Goal: Submit feedback/report problem

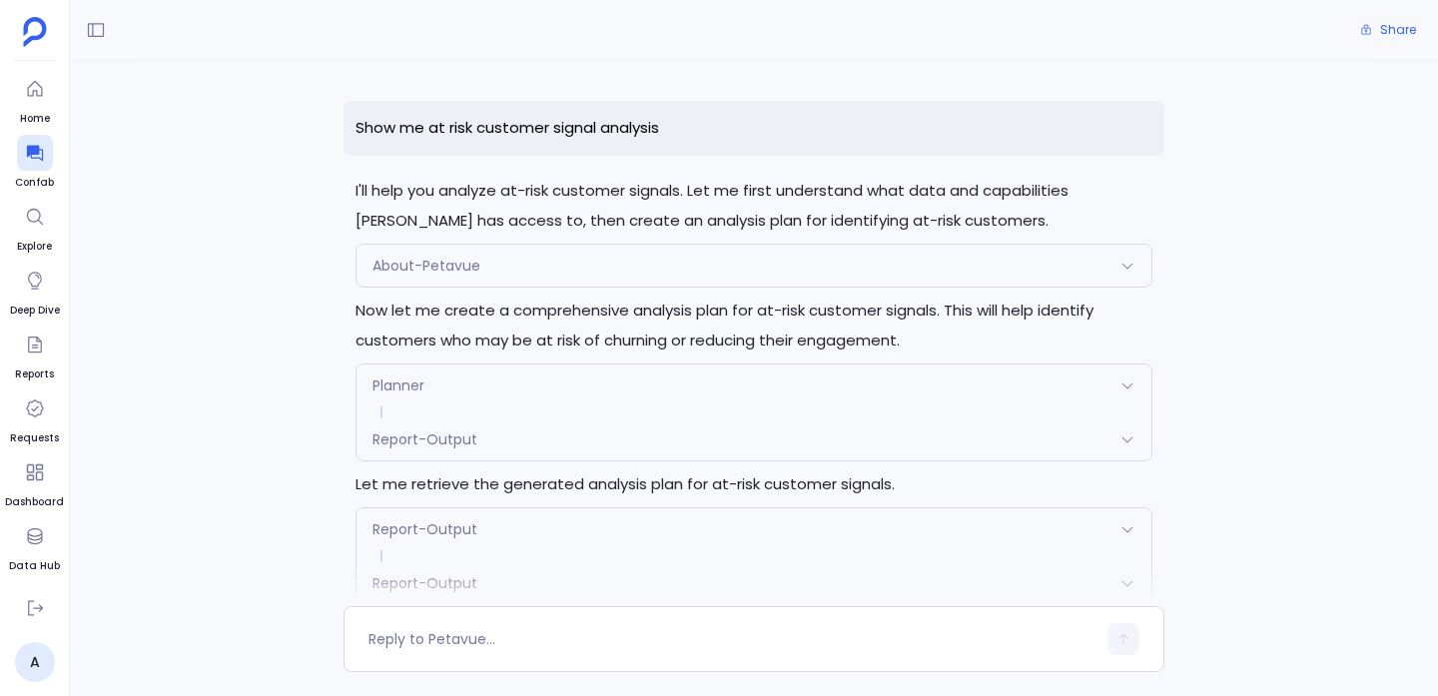
scroll to position [4227, 0]
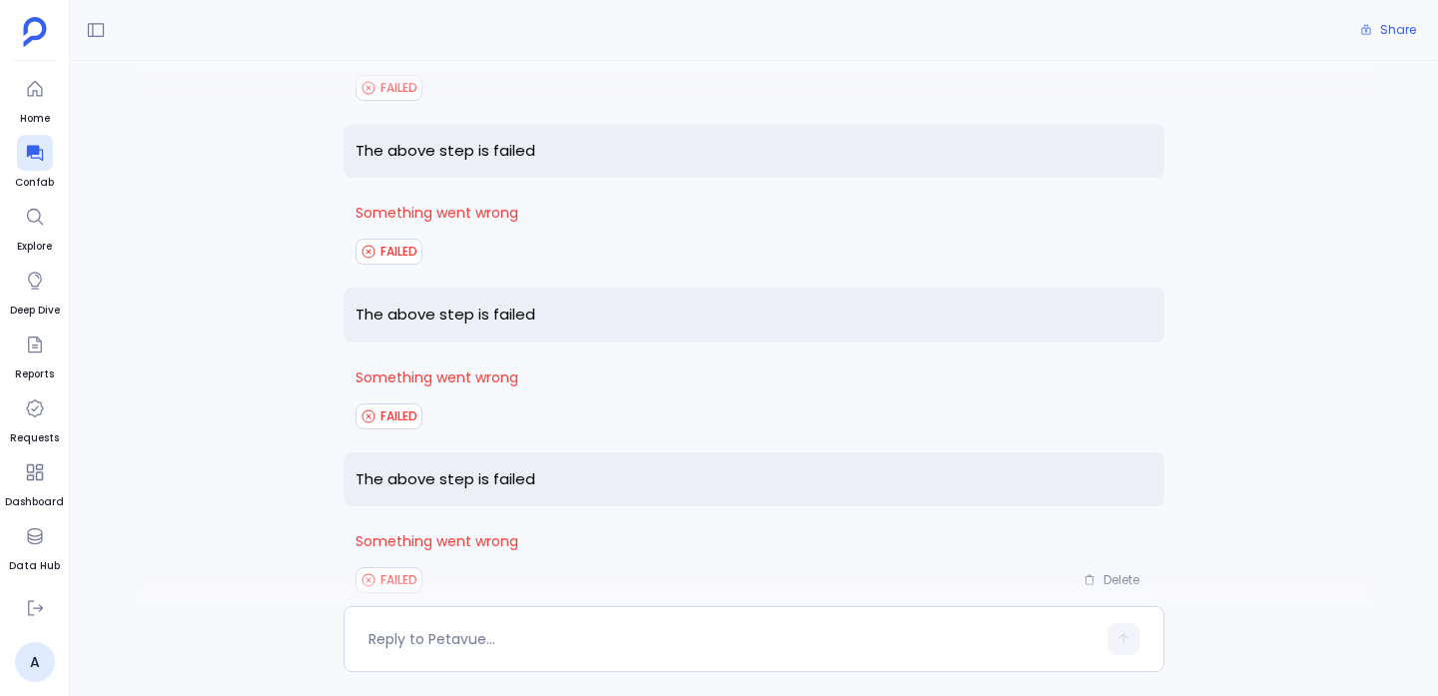
click at [461, 452] on p "The above step is failed" at bounding box center [754, 479] width 821 height 55
copy p "The above step is failed"
click at [456, 644] on textarea at bounding box center [732, 639] width 727 height 20
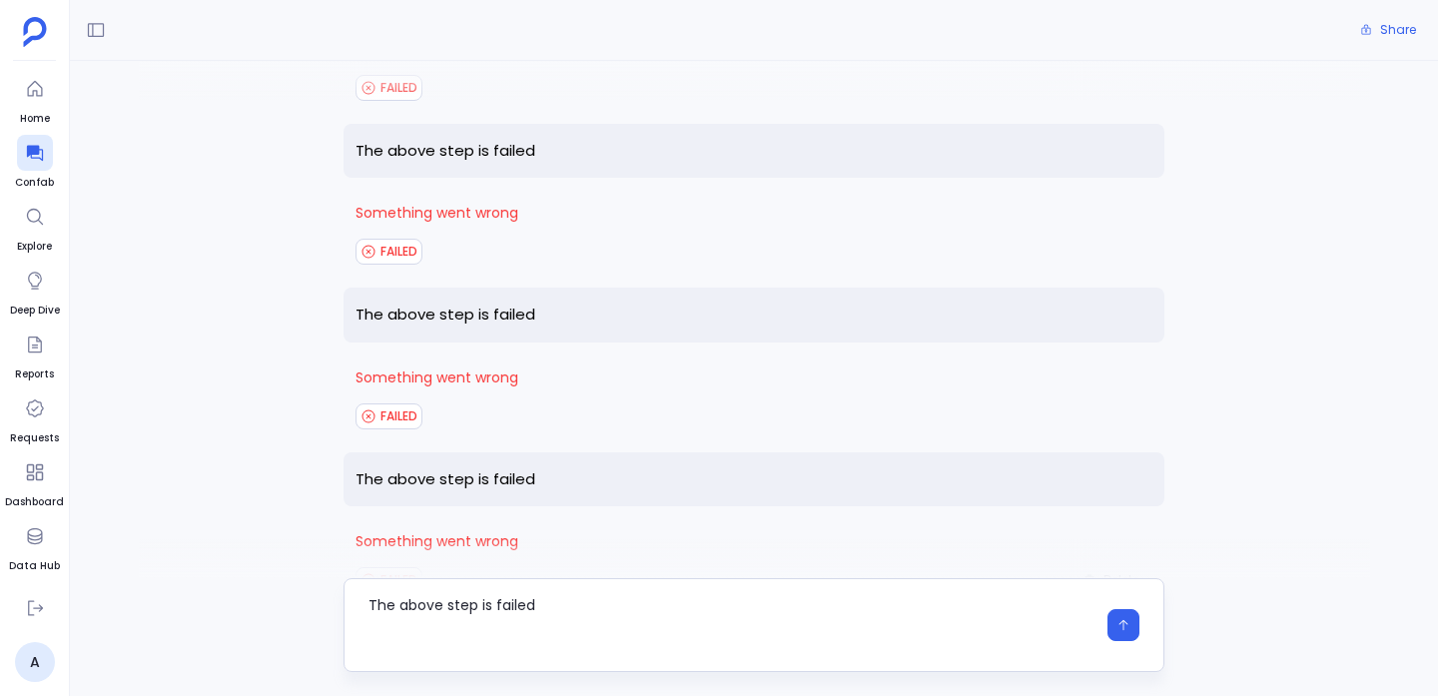
scroll to position [0, 0]
type textarea "The above step is failed"
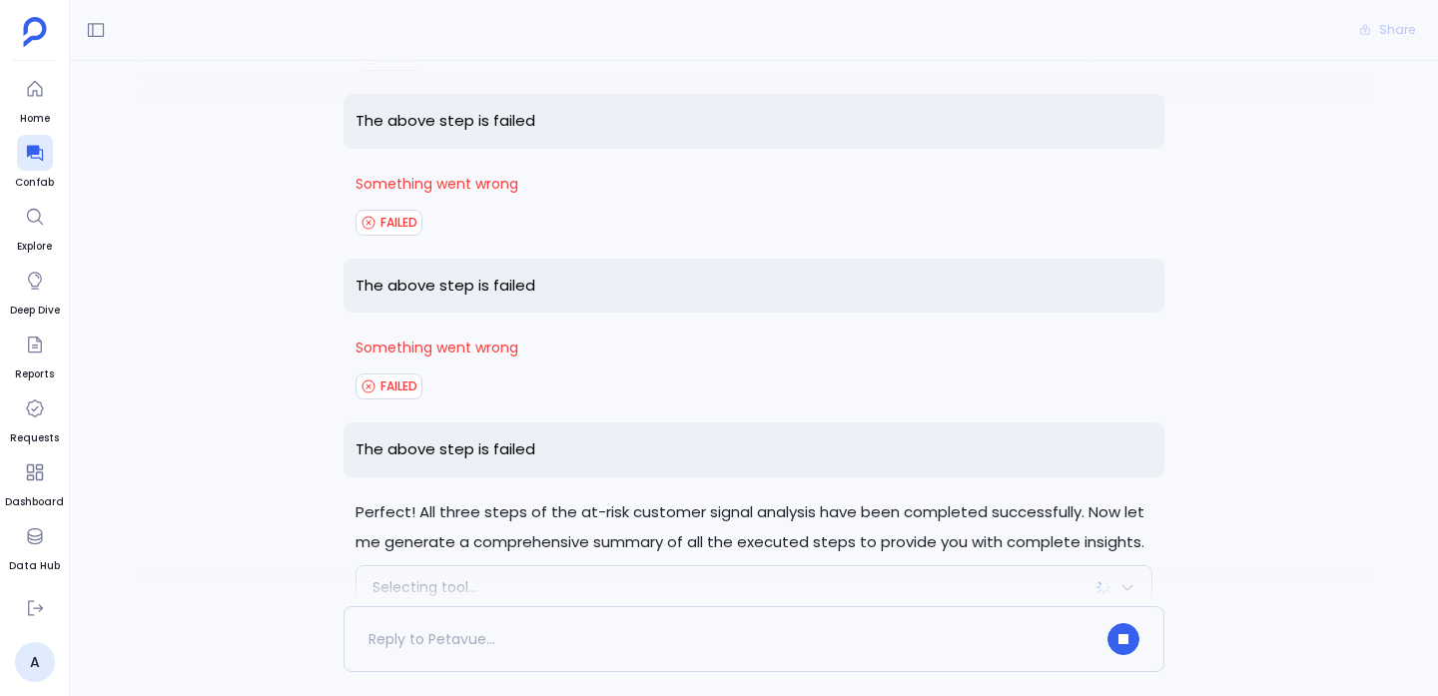
scroll to position [4473, 0]
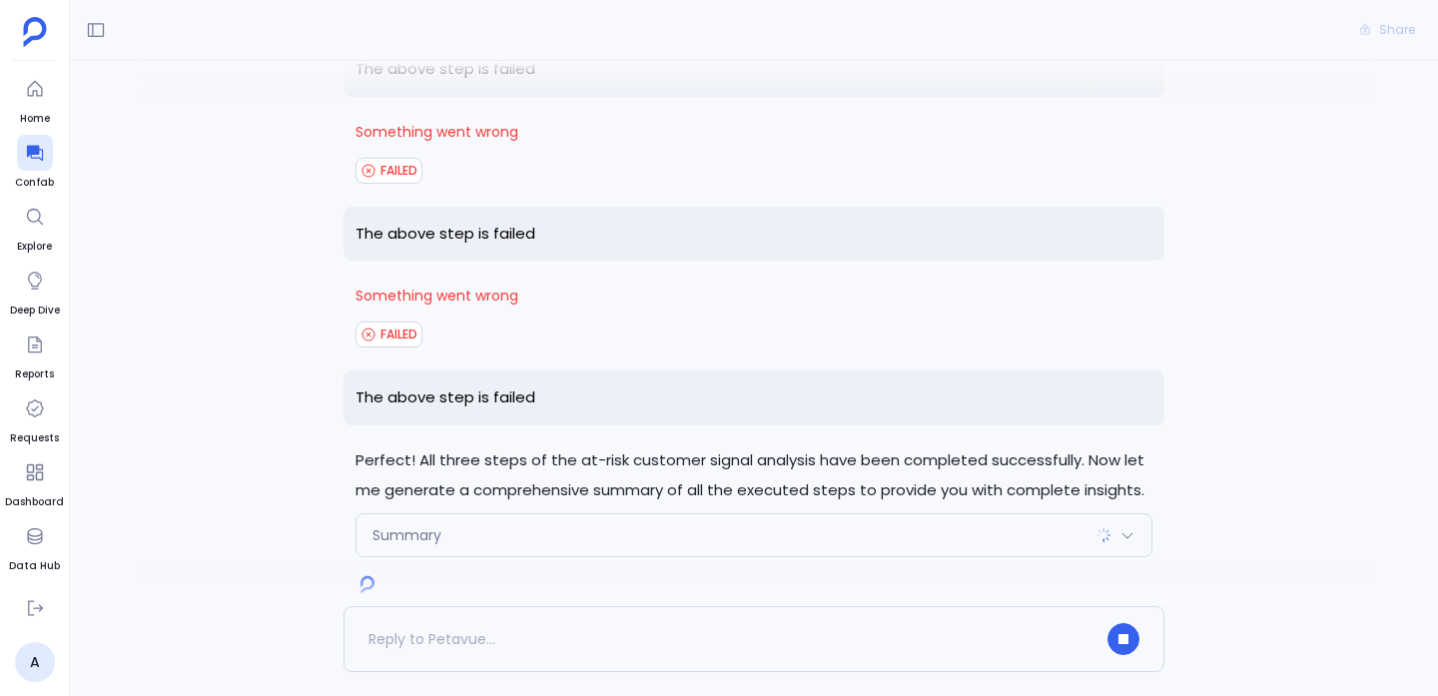
click at [475, 514] on div "Summary" at bounding box center [754, 535] width 795 height 42
click at [482, 446] on p "Perfect! All three steps of the at-risk customer signal analysis have been comp…" at bounding box center [754, 476] width 797 height 60
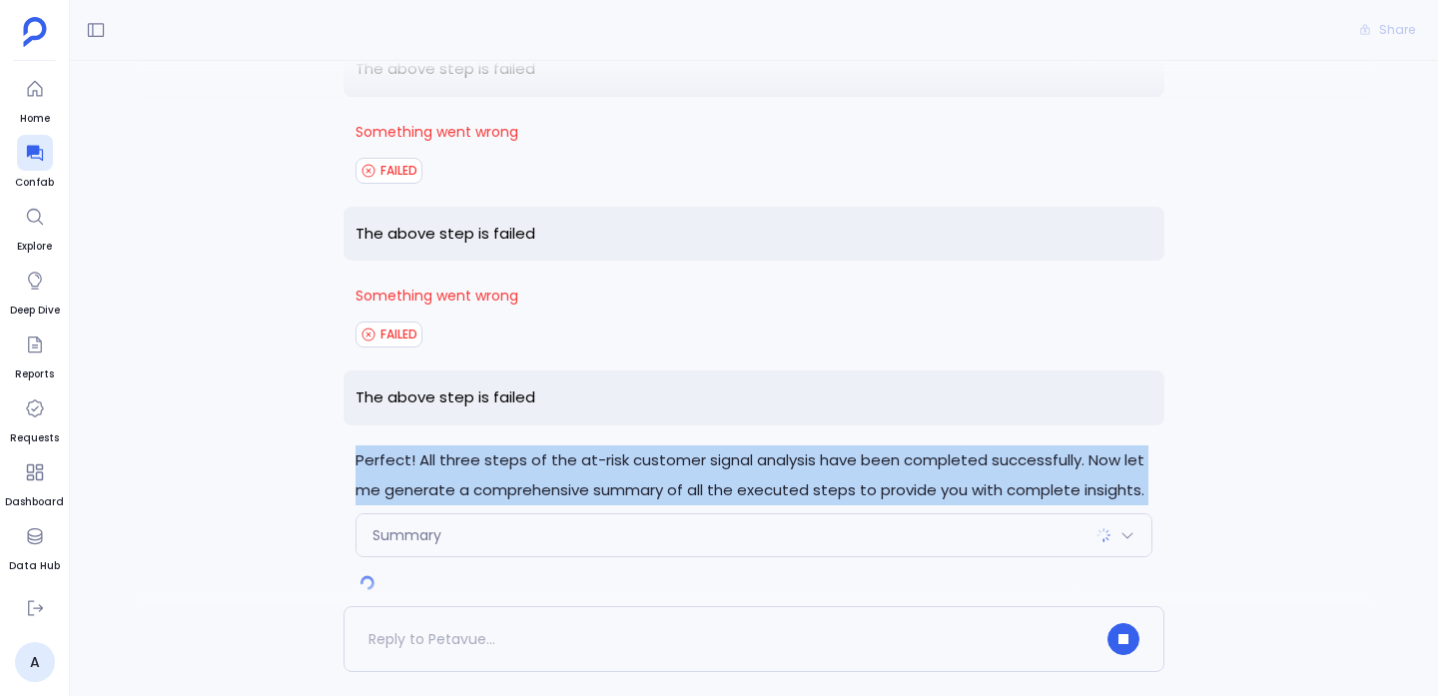
click at [482, 446] on p "Perfect! All three steps of the at-risk customer signal analysis have been comp…" at bounding box center [754, 476] width 797 height 60
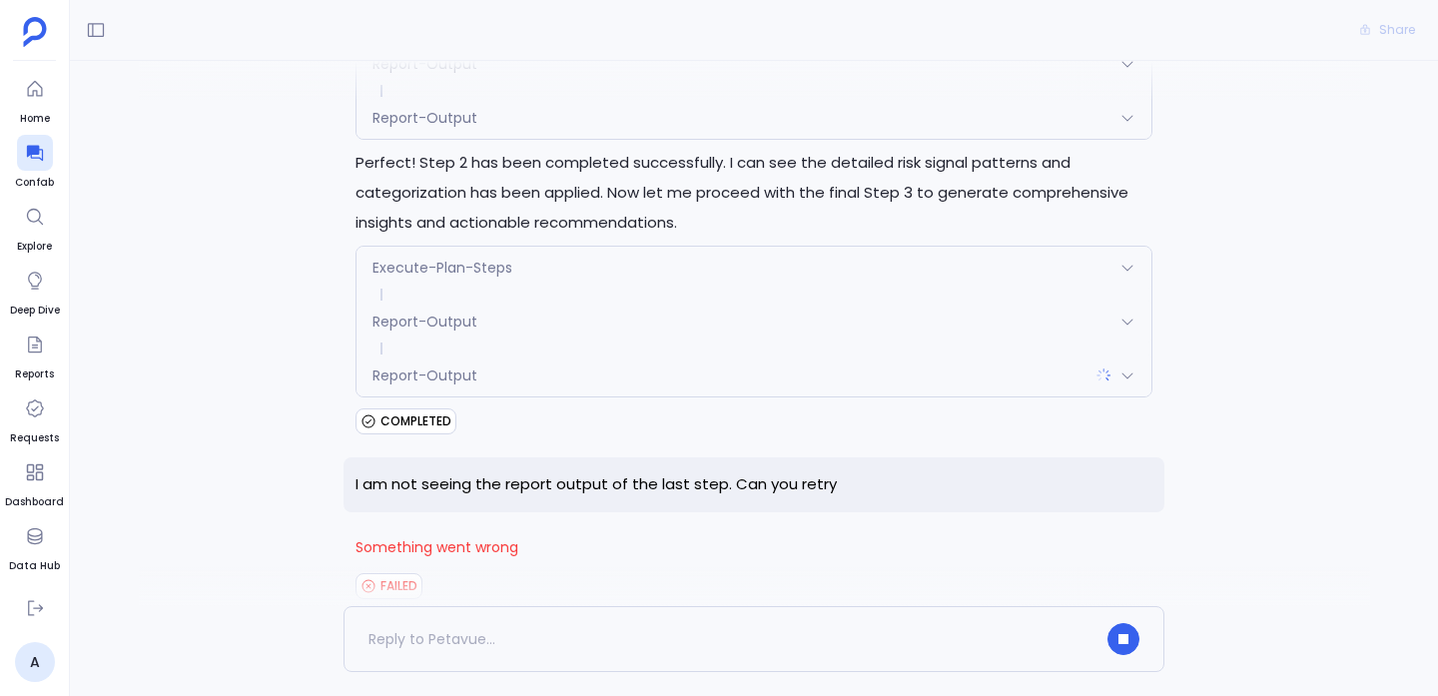
scroll to position [3730, 0]
click at [467, 354] on div "Report-Output" at bounding box center [754, 375] width 795 height 42
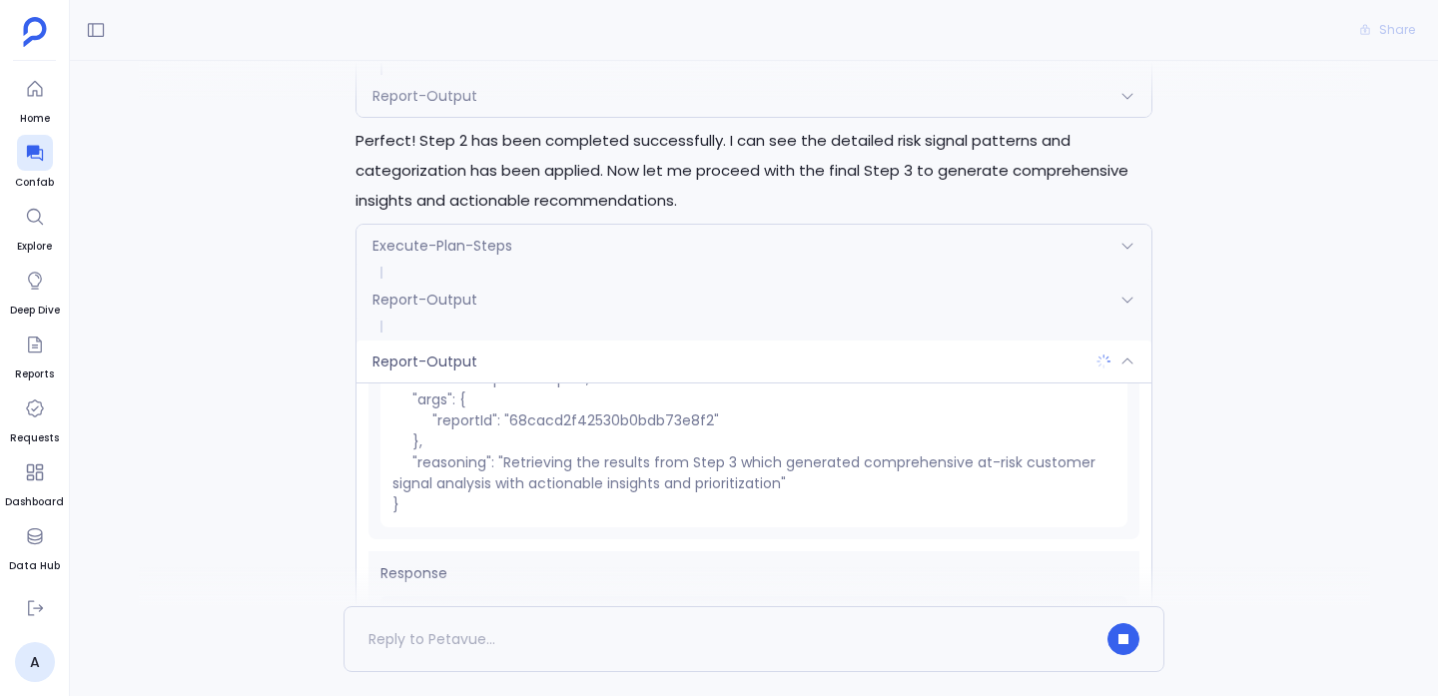
scroll to position [3754, 0]
click at [471, 338] on div "Report-Output" at bounding box center [754, 359] width 795 height 42
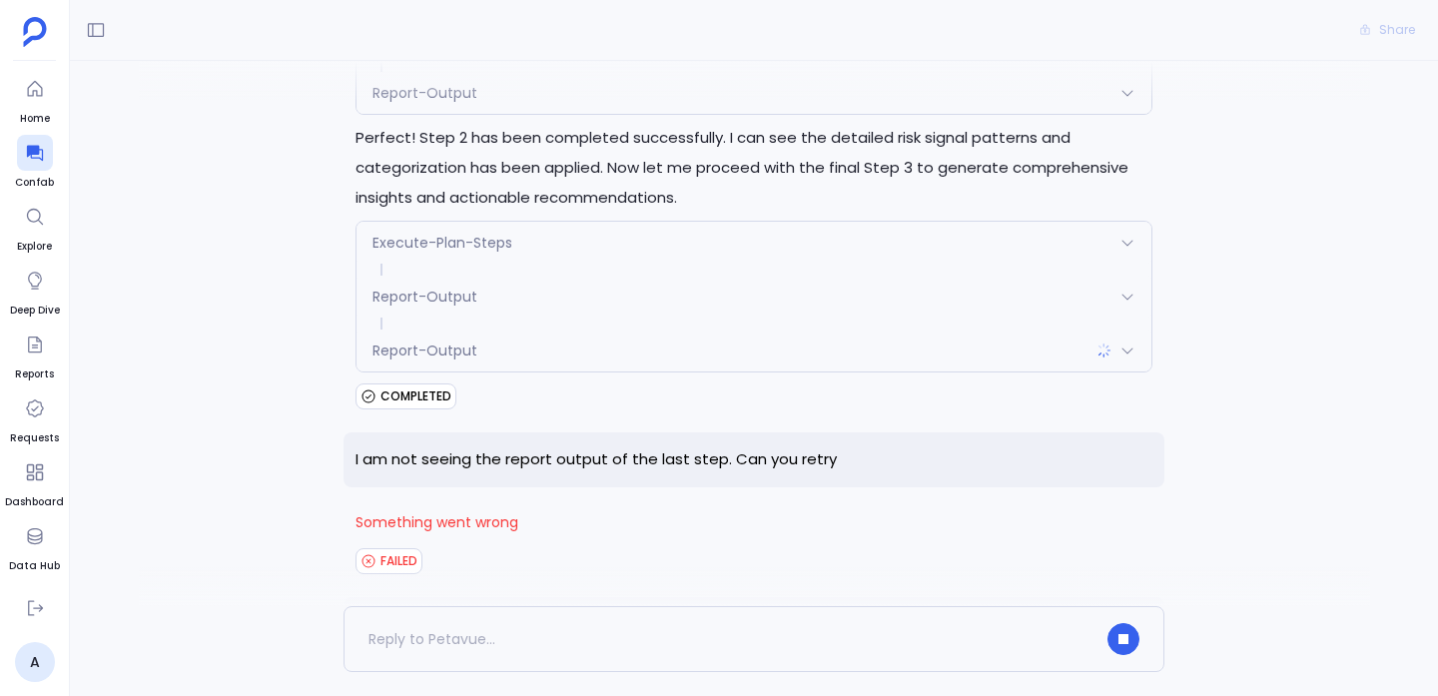
scroll to position [4473, 0]
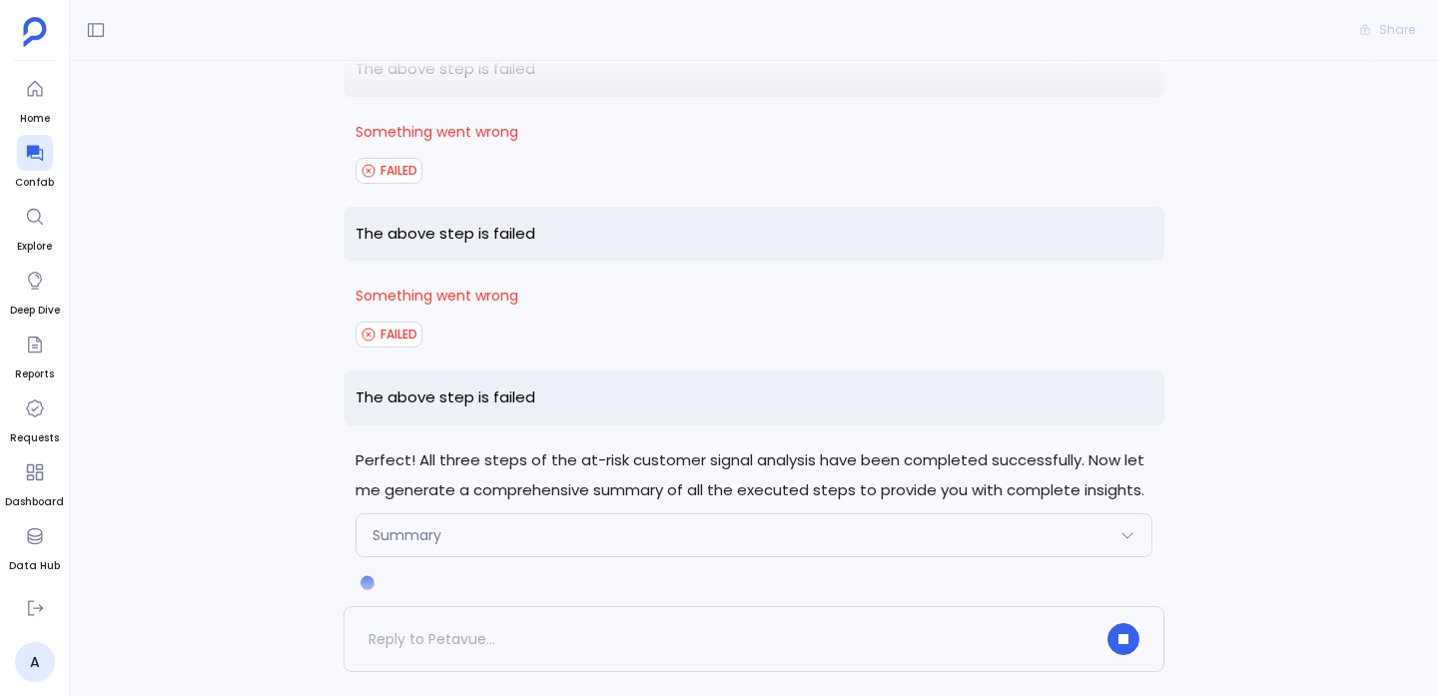
click at [469, 514] on div "Summary" at bounding box center [754, 535] width 795 height 42
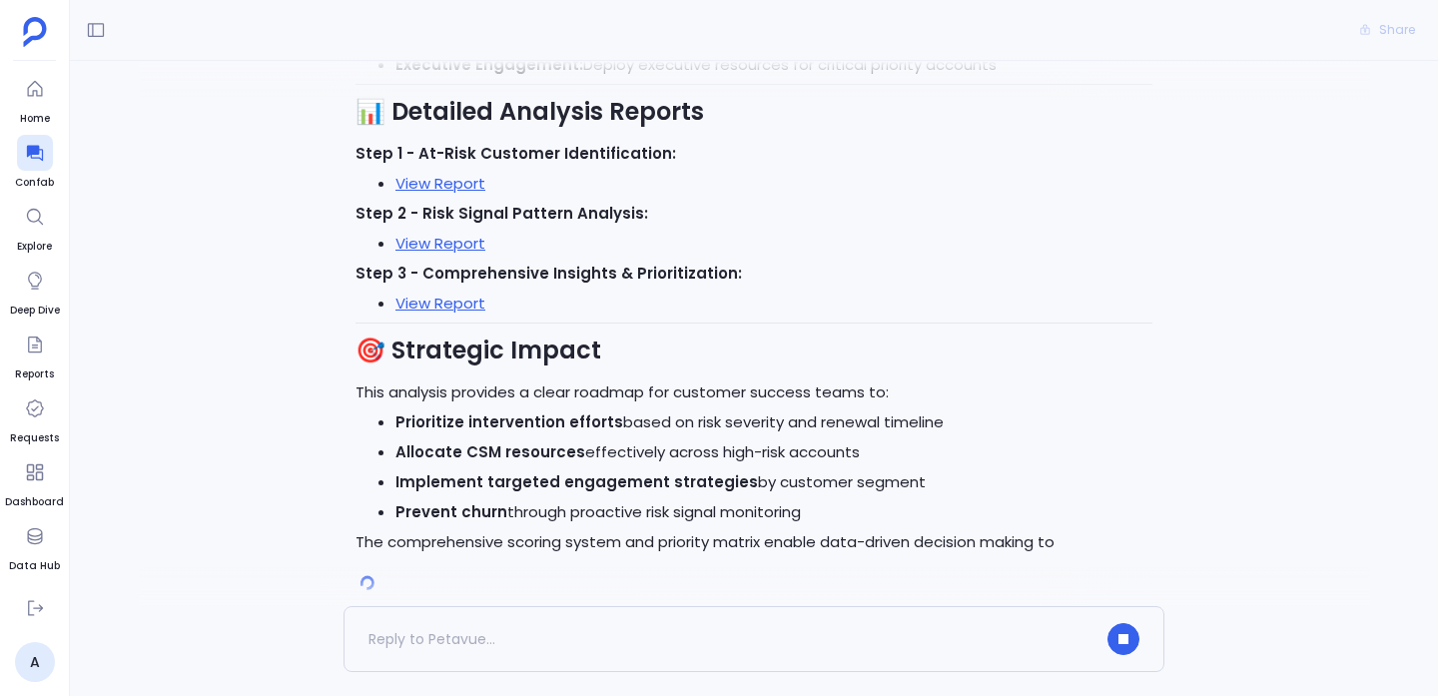
scroll to position [7128, 0]
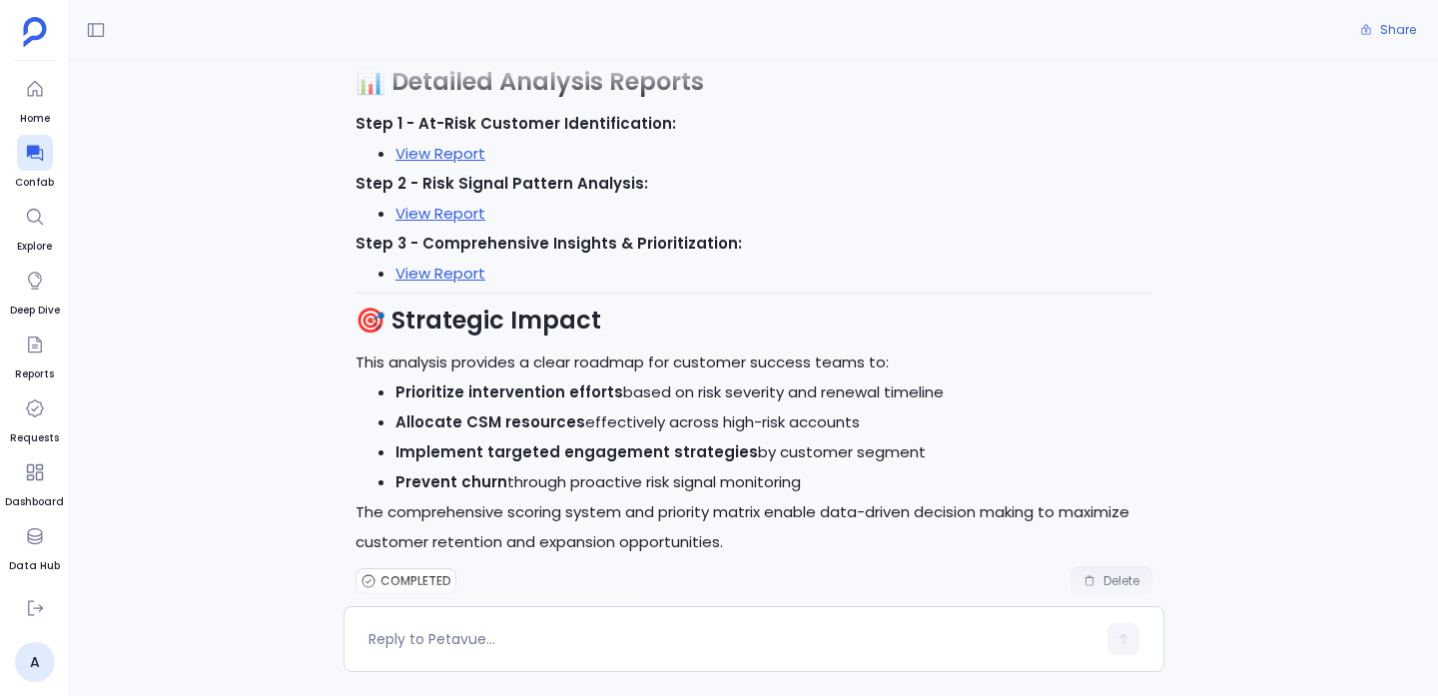
click at [1127, 566] on button "Delete" at bounding box center [1112, 581] width 82 height 30
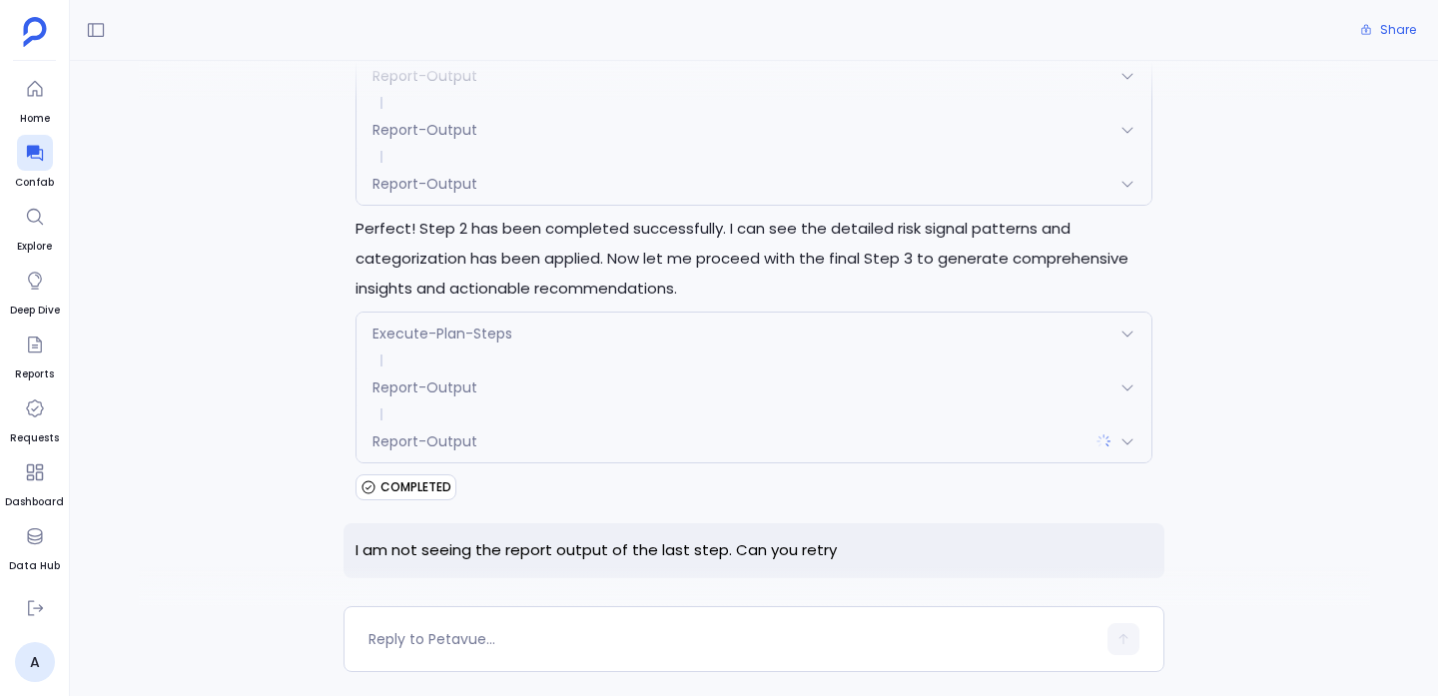
scroll to position [3625, 0]
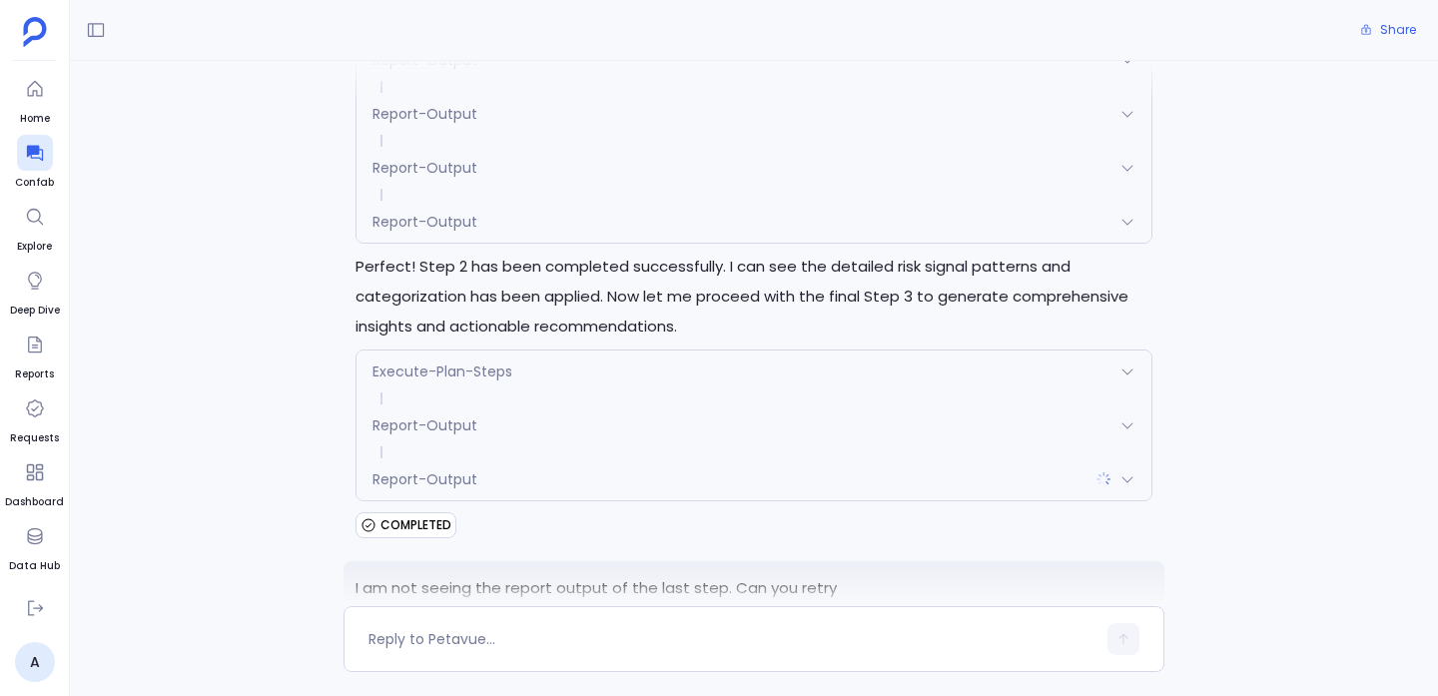
click at [434, 252] on p "Perfect! Step 2 has been completed successfully. I can see the detailed risk si…" at bounding box center [754, 297] width 797 height 90
drag, startPoint x: 434, startPoint y: 236, endPoint x: 465, endPoint y: 236, distance: 32.0
click at [465, 252] on p "Perfect! Step 2 has been completed successfully. I can see the detailed risk si…" at bounding box center [754, 297] width 797 height 90
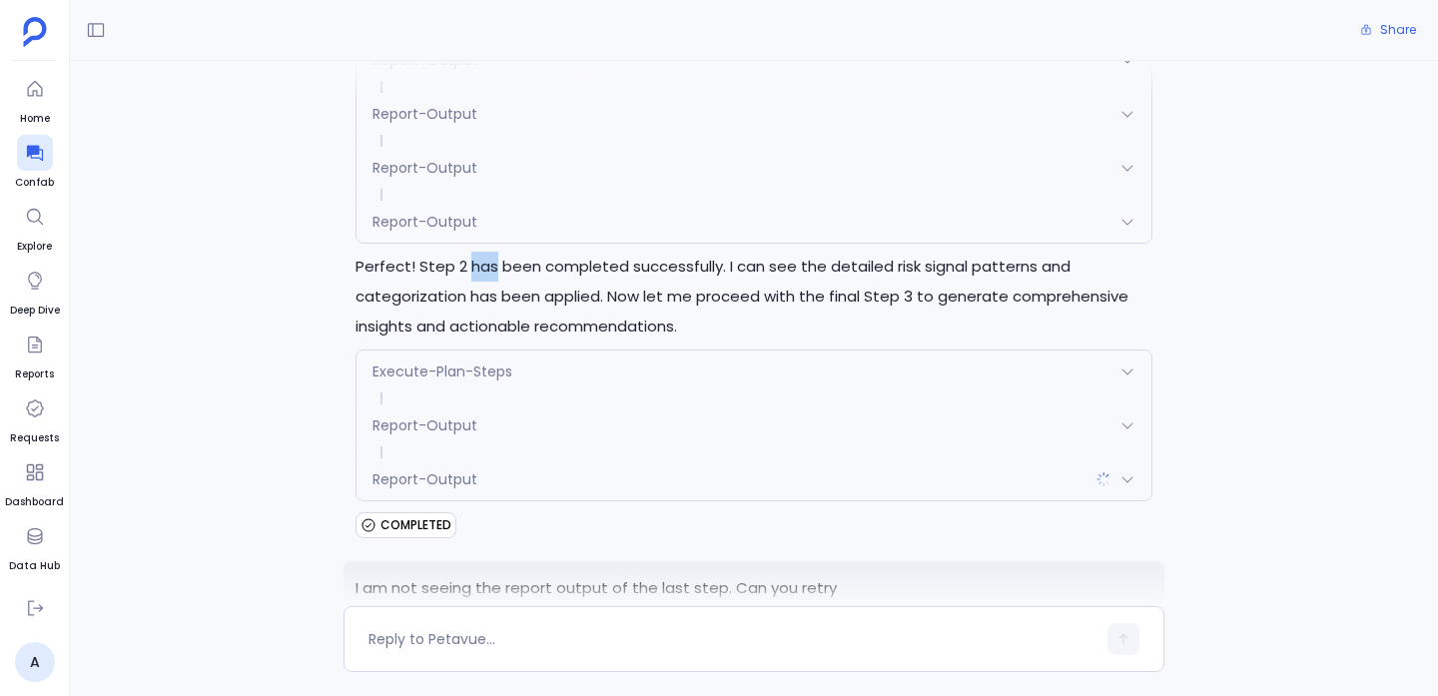
click at [465, 252] on p "Perfect! Step 2 has been completed successfully. I can see the detailed risk si…" at bounding box center [754, 297] width 797 height 90
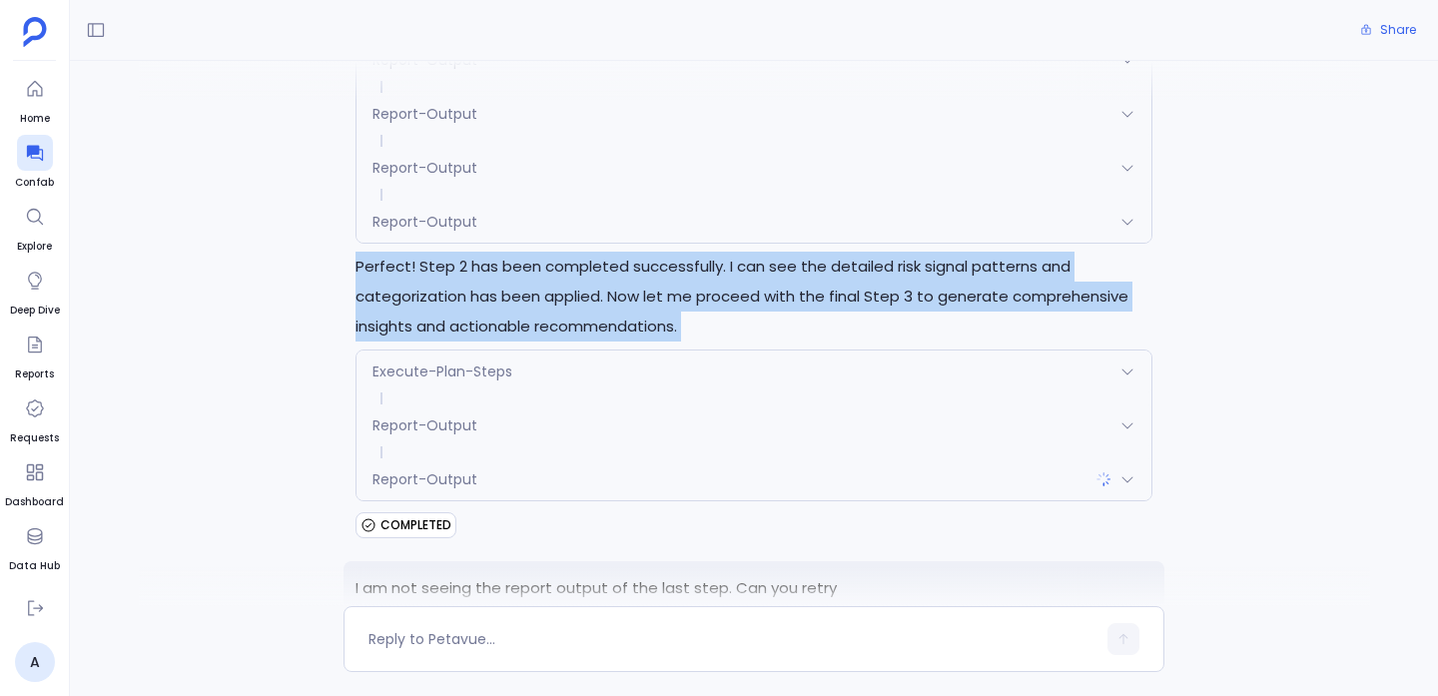
click at [465, 252] on p "Perfect! Step 2 has been completed successfully. I can see the detailed risk si…" at bounding box center [754, 297] width 797 height 90
click at [484, 252] on p "Perfect! Step 2 has been completed successfully. I can see the detailed risk si…" at bounding box center [754, 297] width 797 height 90
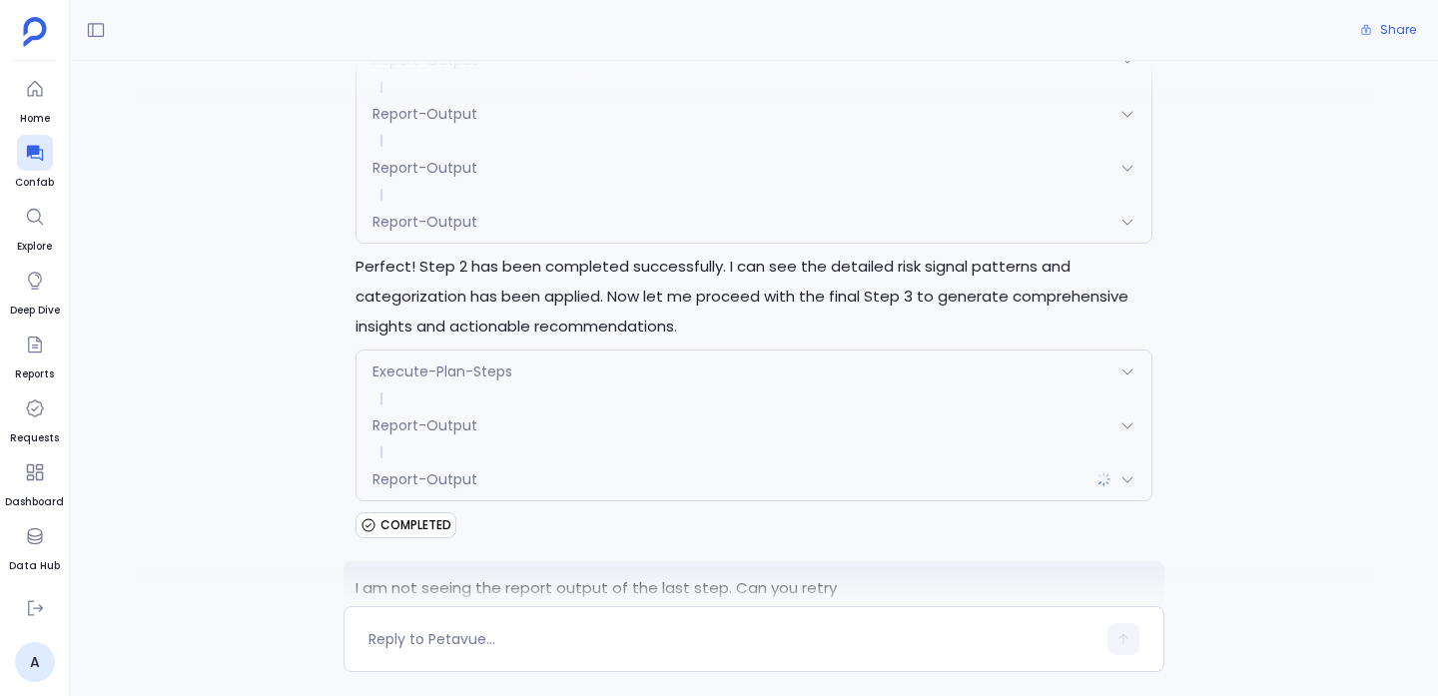
click at [866, 259] on p "Perfect! Step 2 has been completed successfully. I can see the detailed risk si…" at bounding box center [754, 297] width 797 height 90
drag, startPoint x: 866, startPoint y: 259, endPoint x: 905, endPoint y: 258, distance: 39.0
click at [906, 259] on p "Perfect! Step 2 has been completed successfully. I can see the detailed risk si…" at bounding box center [754, 297] width 797 height 90
copy p "Step 3"
click at [655, 627] on div at bounding box center [732, 639] width 727 height 32
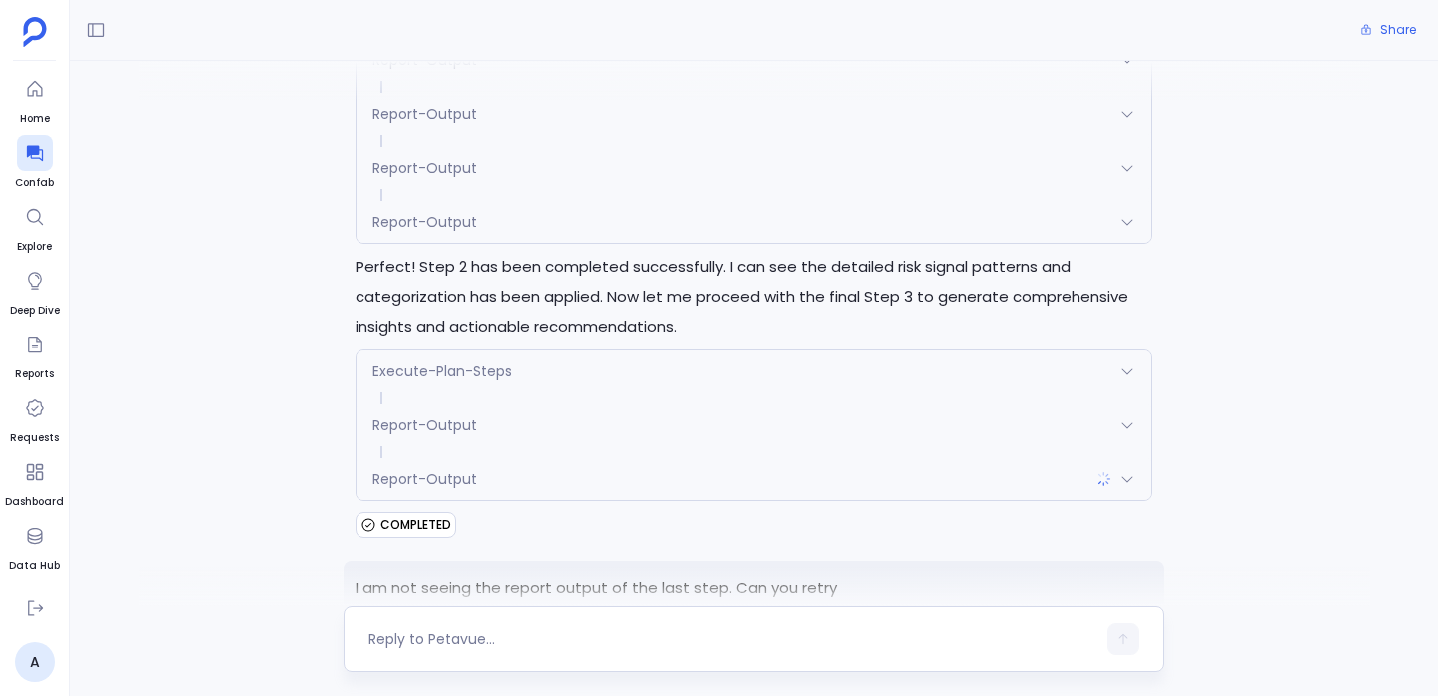
click at [642, 636] on textarea at bounding box center [732, 639] width 727 height 20
type textarea "i dont see Step 3 output"
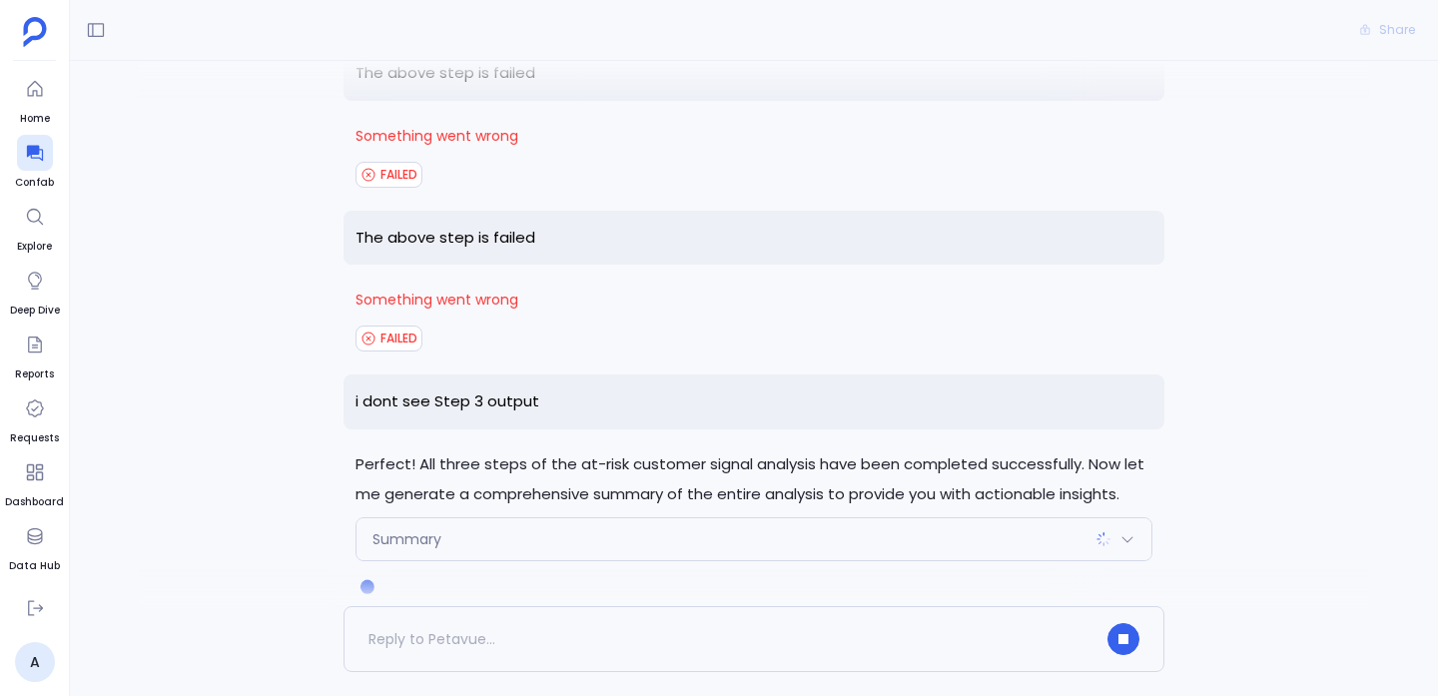
scroll to position [4473, 0]
click at [498, 514] on div "Summary" at bounding box center [754, 535] width 795 height 42
click at [497, 514] on div "Summary" at bounding box center [754, 535] width 795 height 42
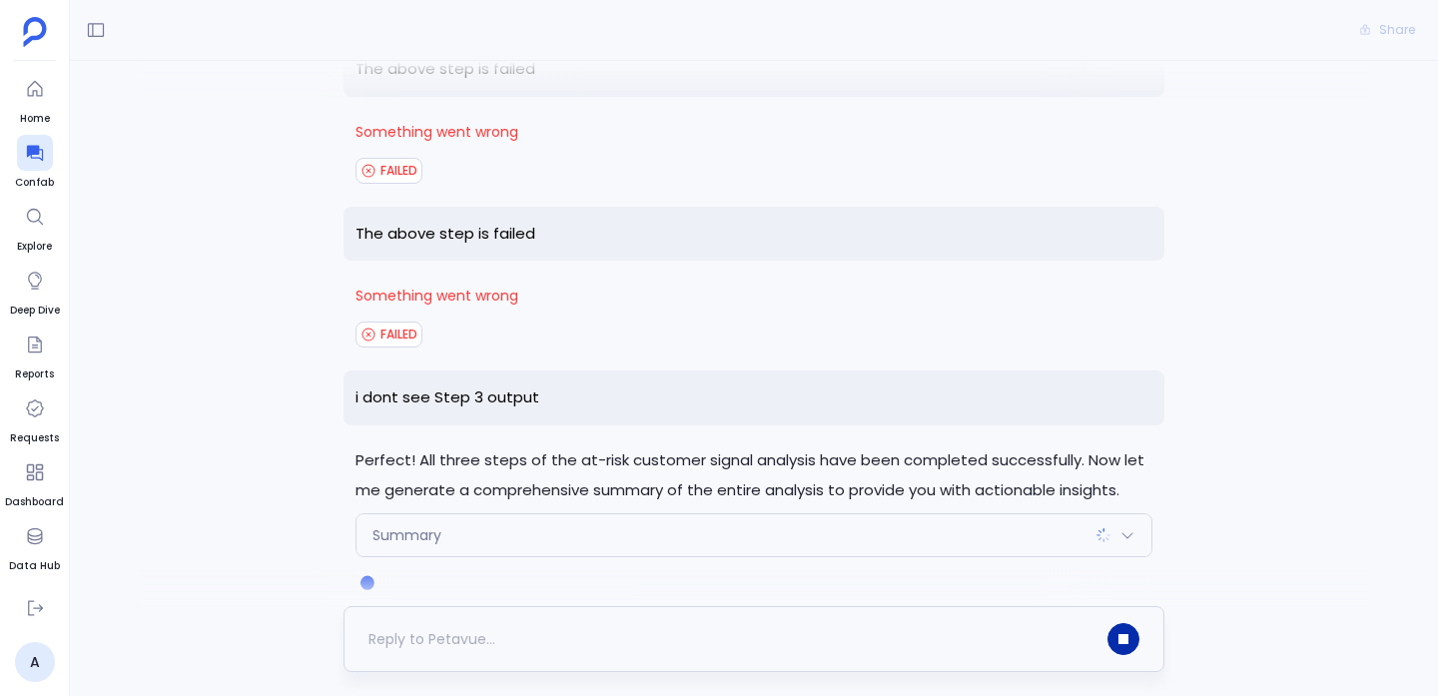
click at [1119, 645] on button "button" at bounding box center [1124, 639] width 32 height 32
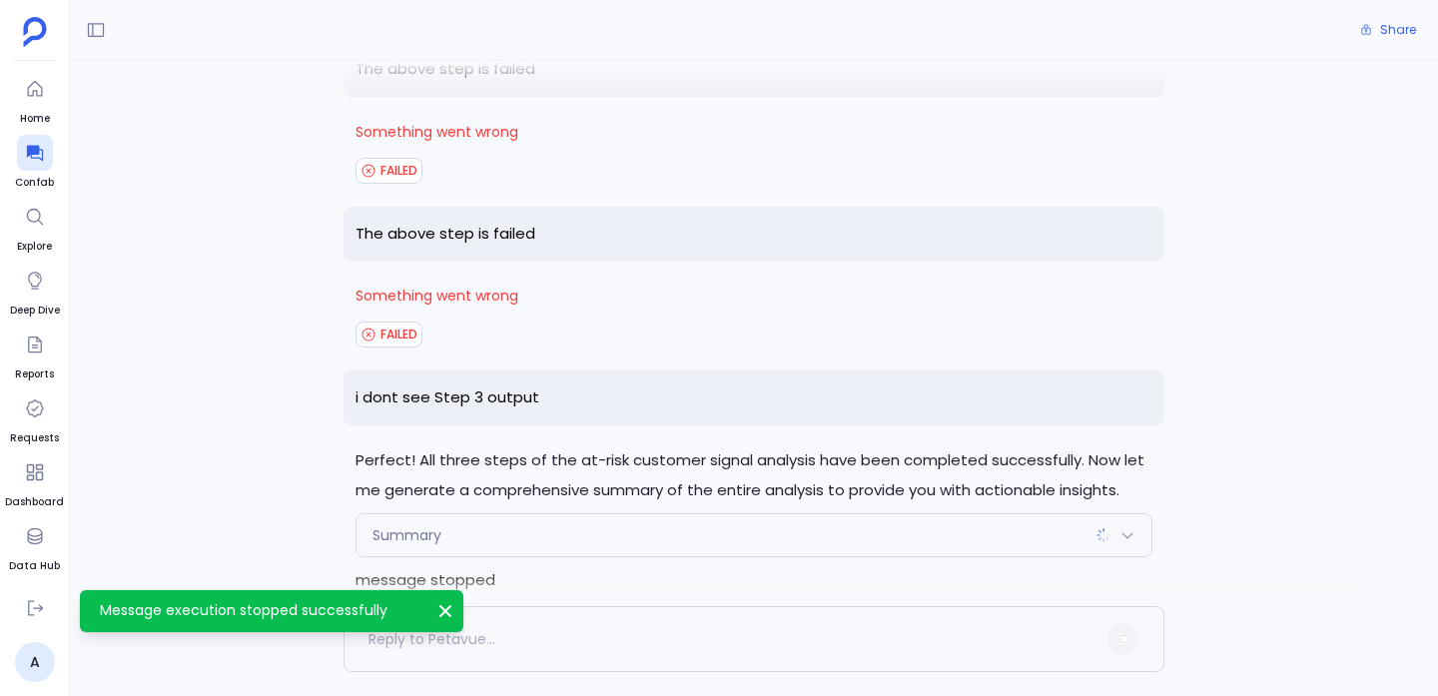
scroll to position [4511, 0]
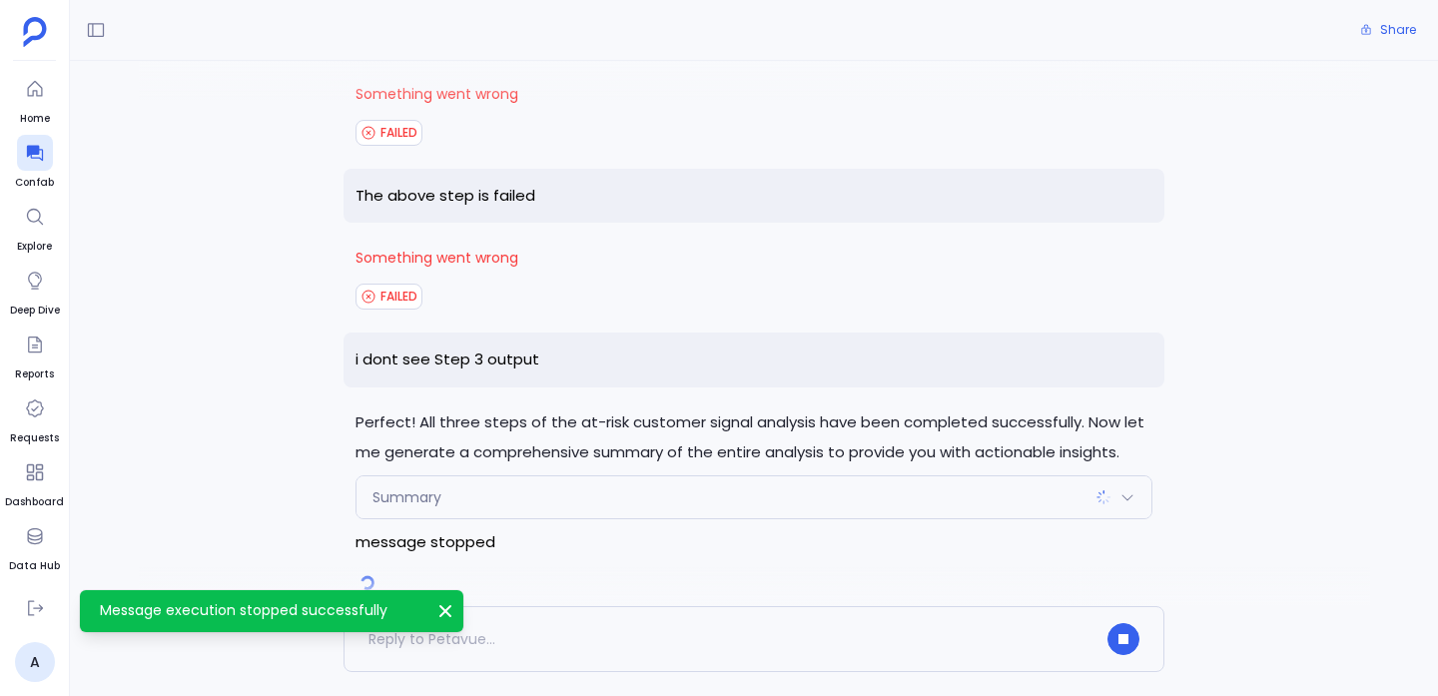
click at [443, 604] on icon "Message execution stopped successfully" at bounding box center [446, 611] width 20 height 20
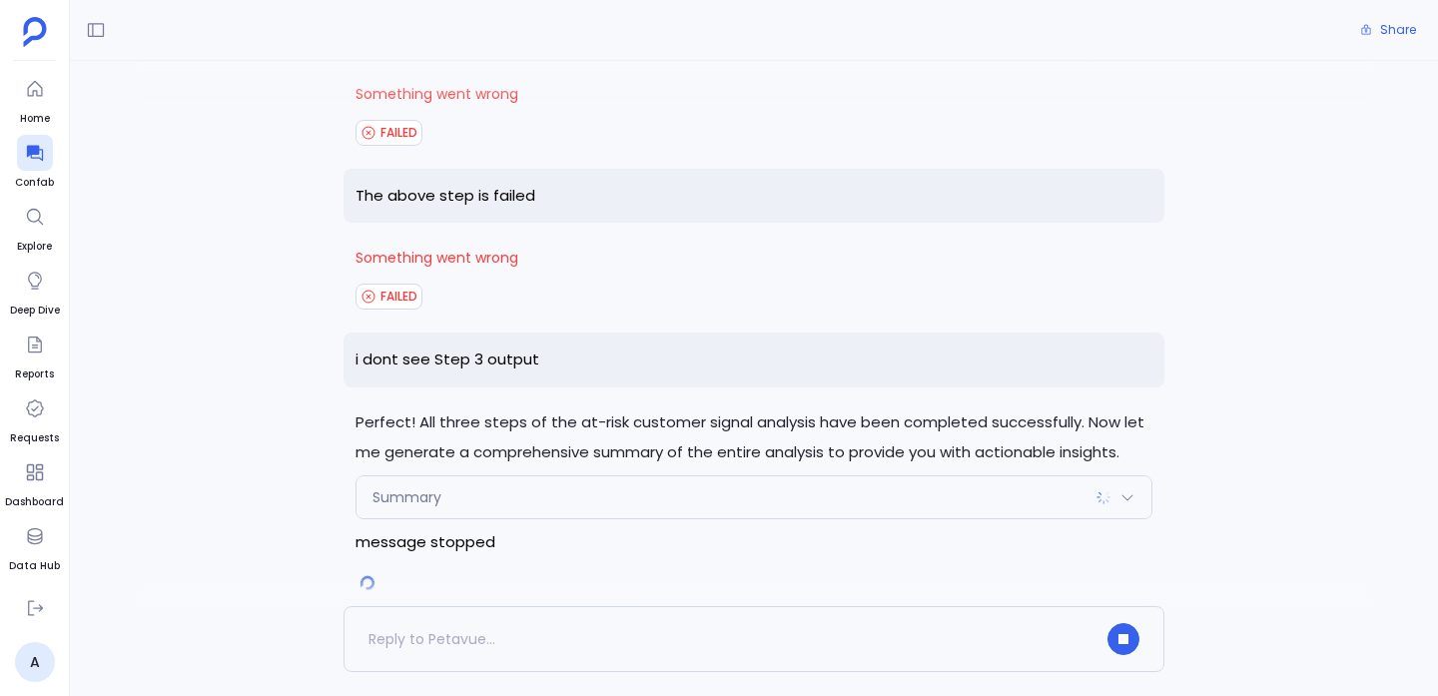
click at [451, 527] on p "message stopped" at bounding box center [754, 542] width 797 height 30
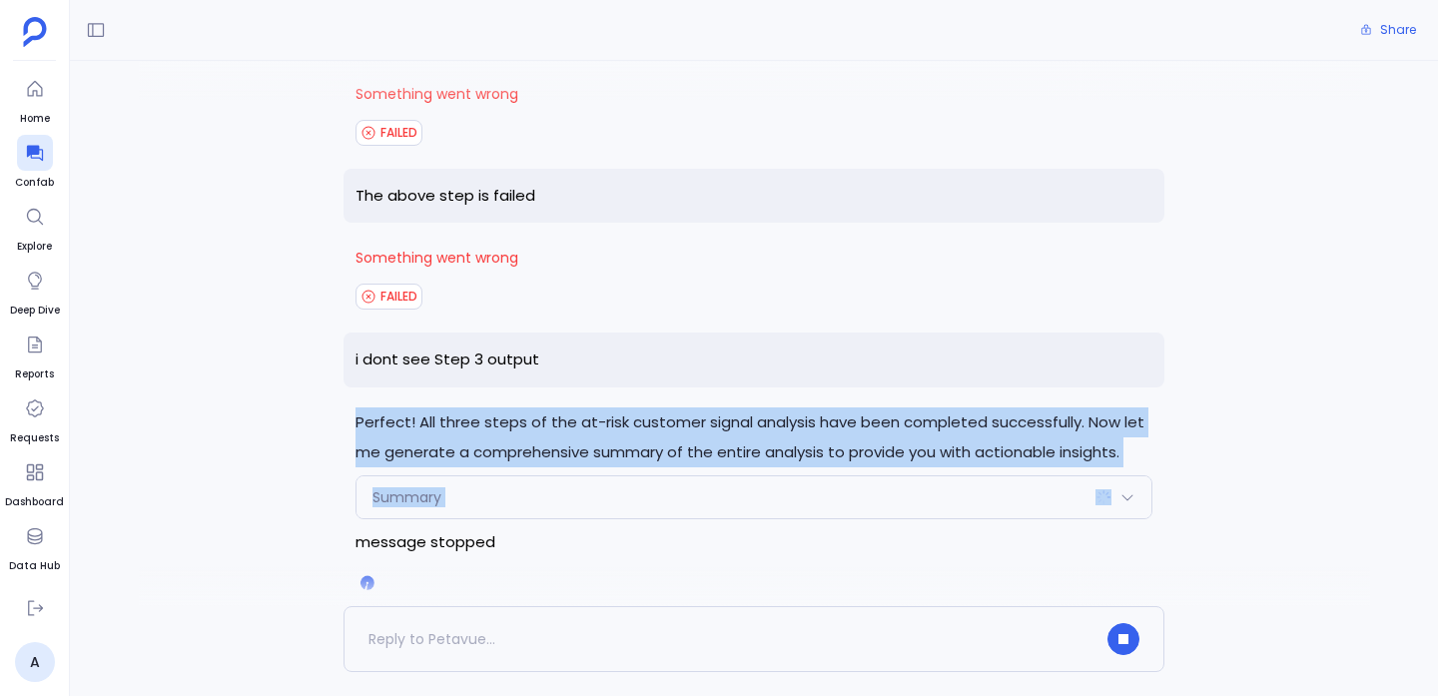
click at [451, 527] on p "message stopped" at bounding box center [754, 542] width 797 height 30
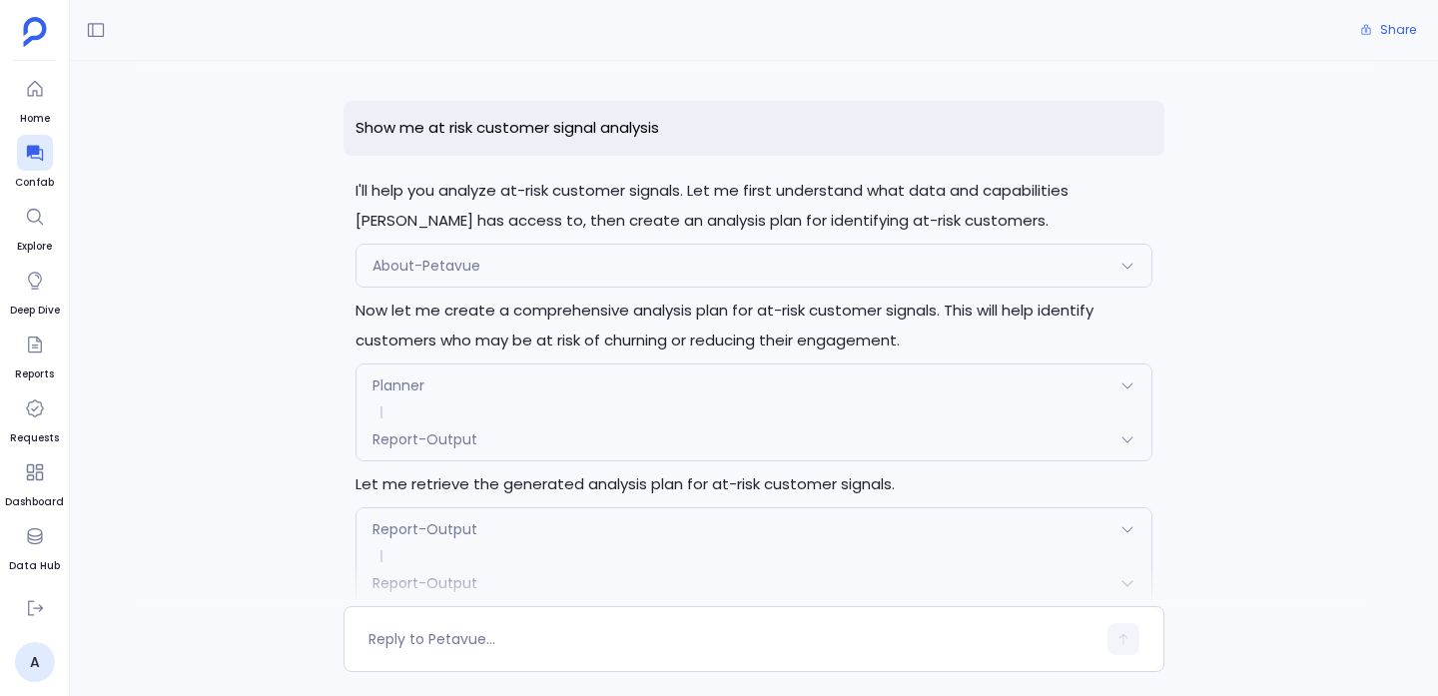
scroll to position [4473, 0]
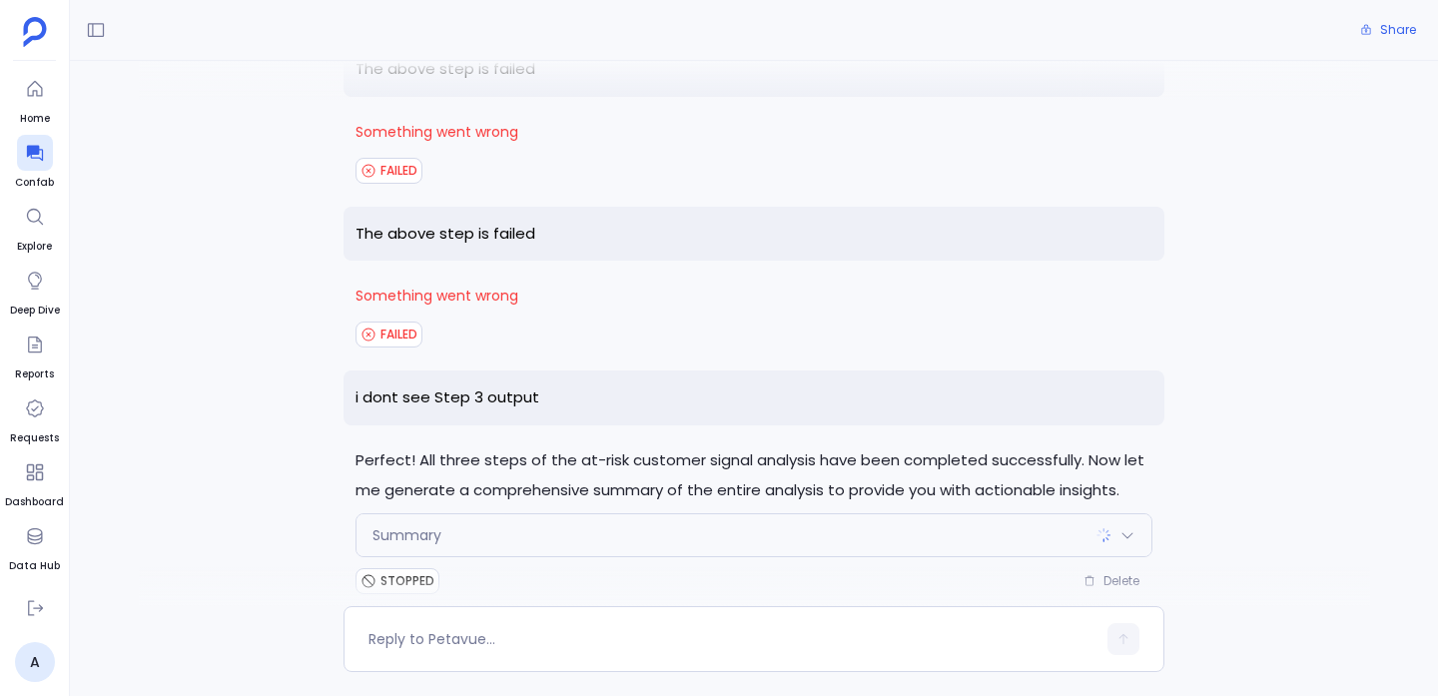
click at [1115, 516] on div "Summary" at bounding box center [754, 535] width 795 height 42
click at [1115, 515] on div "Summary" at bounding box center [754, 535] width 795 height 42
click at [1108, 527] on div at bounding box center [1116, 535] width 40 height 16
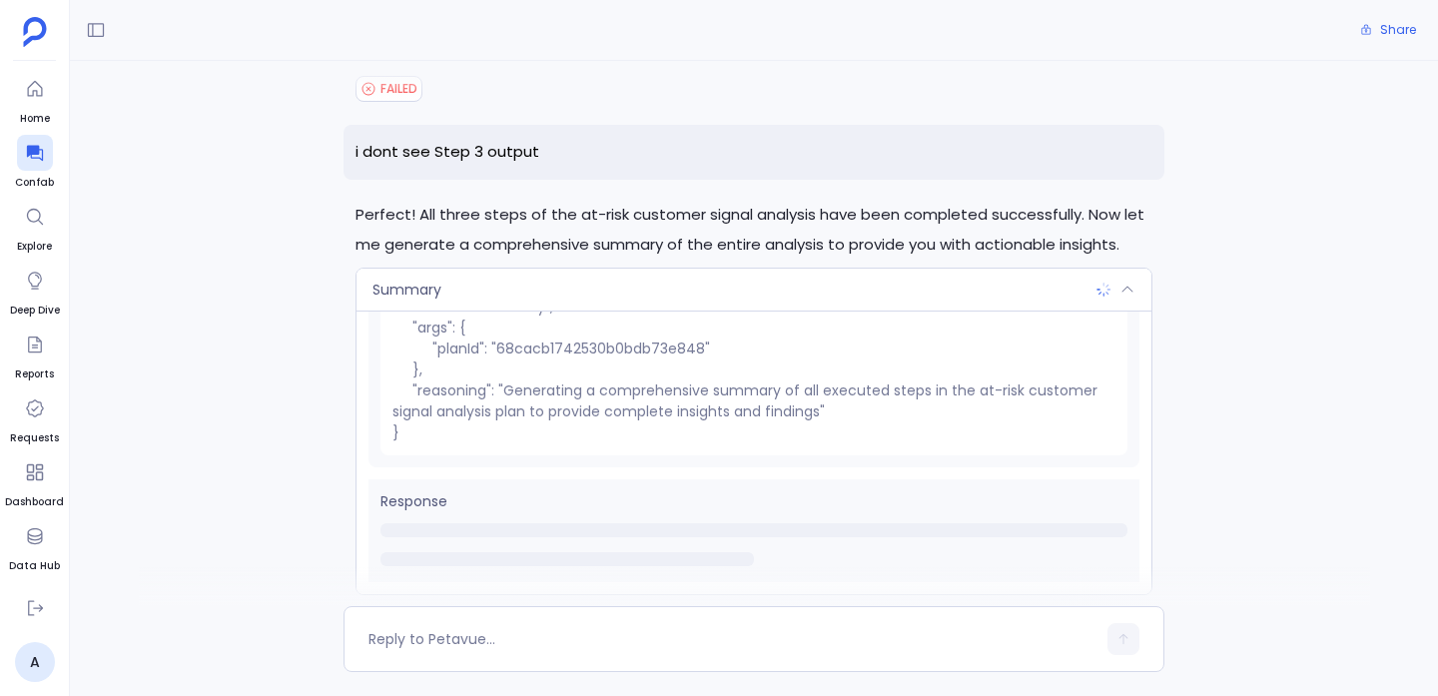
scroll to position [4757, 0]
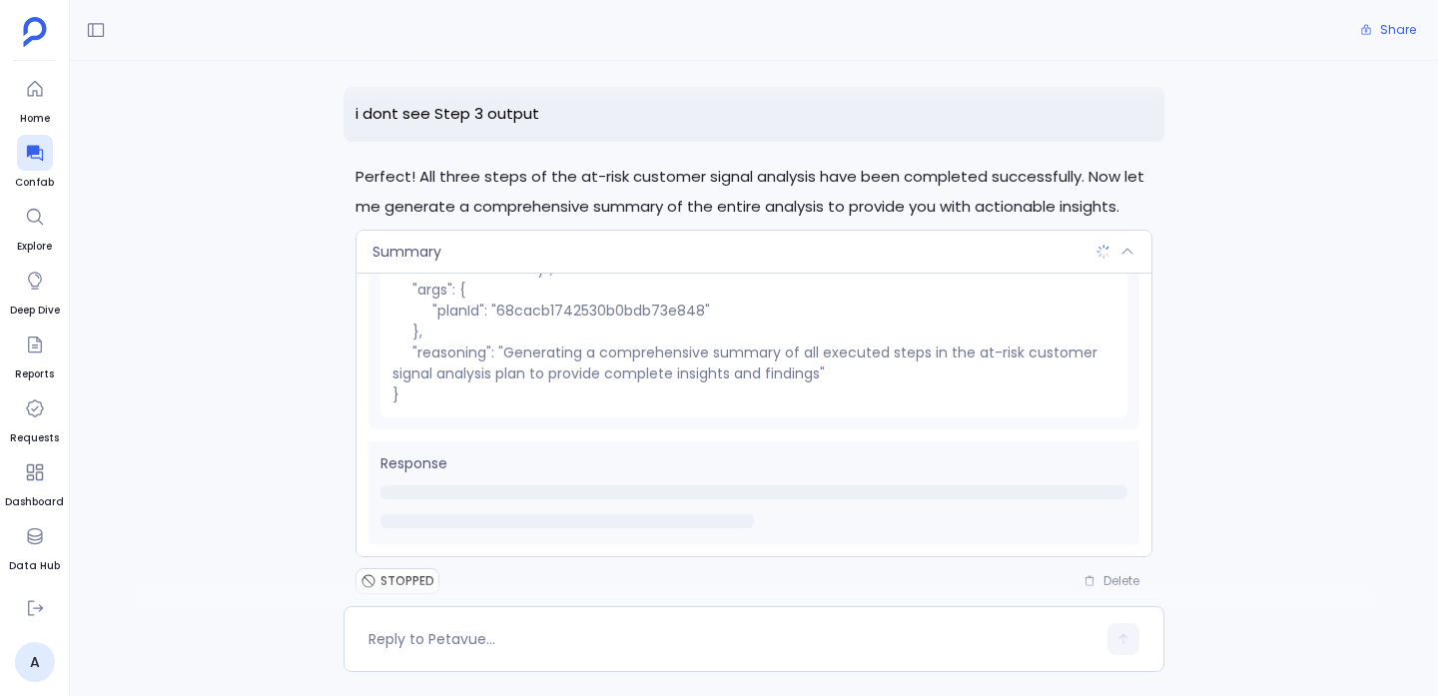
click at [955, 231] on div "Summary" at bounding box center [754, 252] width 795 height 42
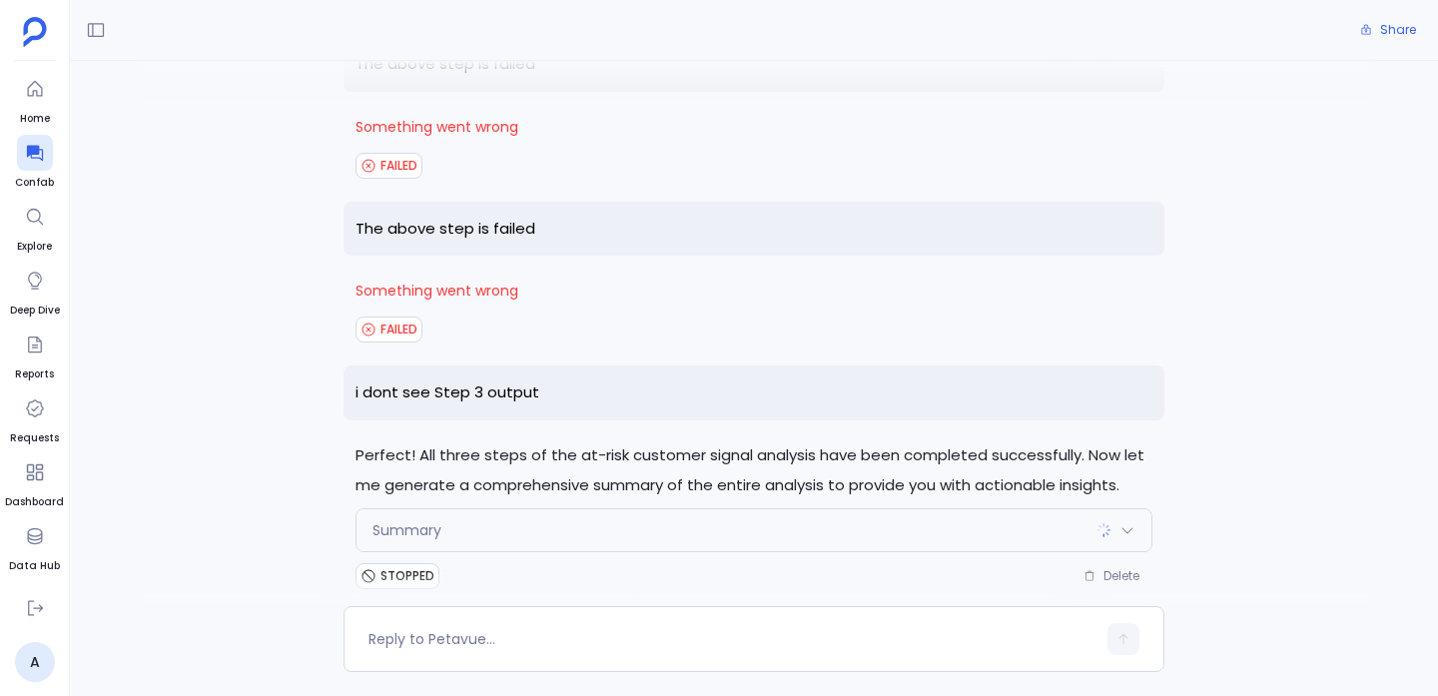
scroll to position [4473, 0]
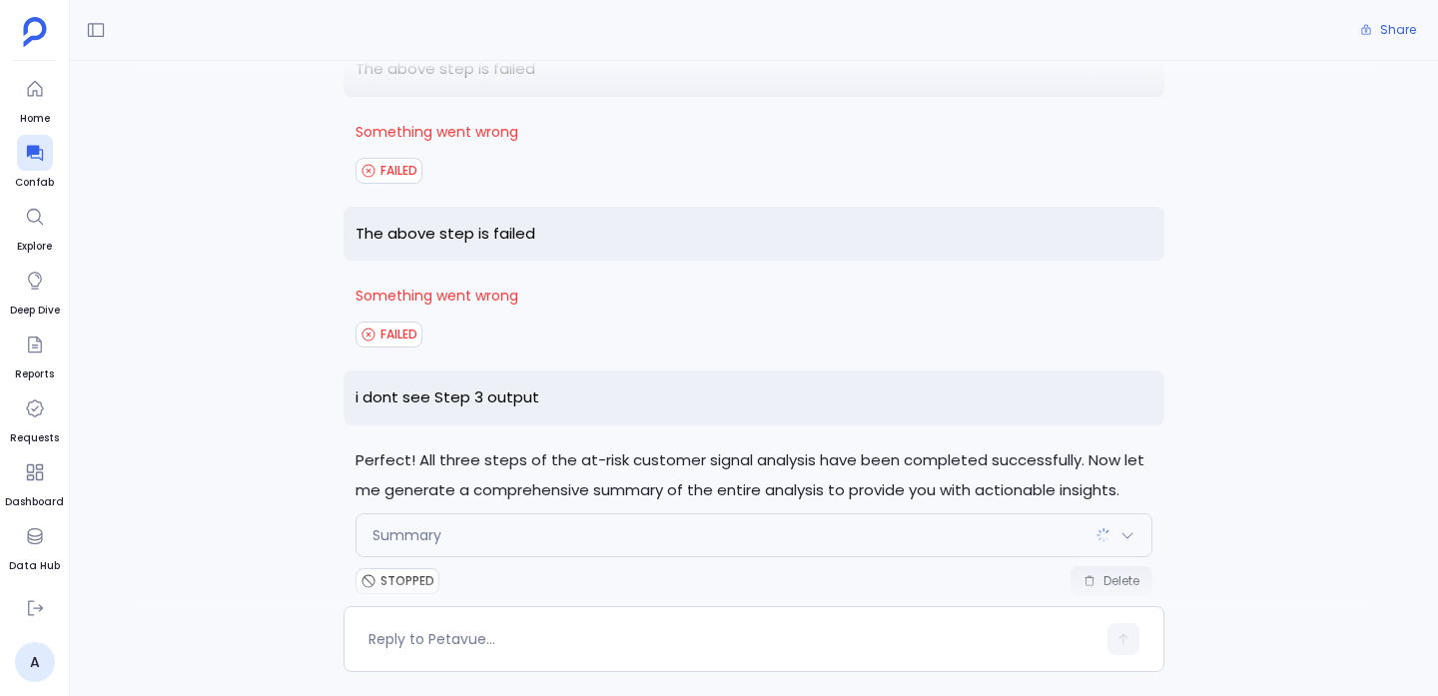
click at [1088, 575] on icon "button" at bounding box center [1090, 581] width 12 height 12
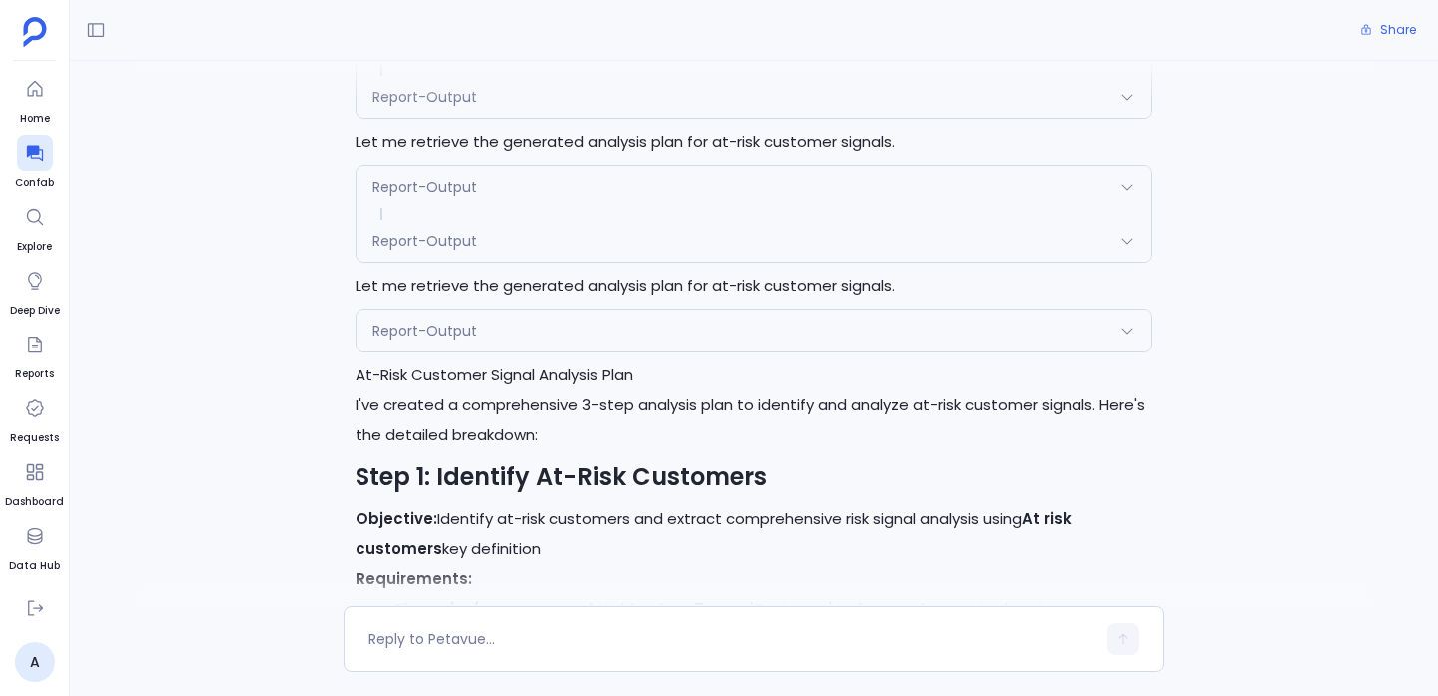
scroll to position [0, 0]
